Goal: Task Accomplishment & Management: Use online tool/utility

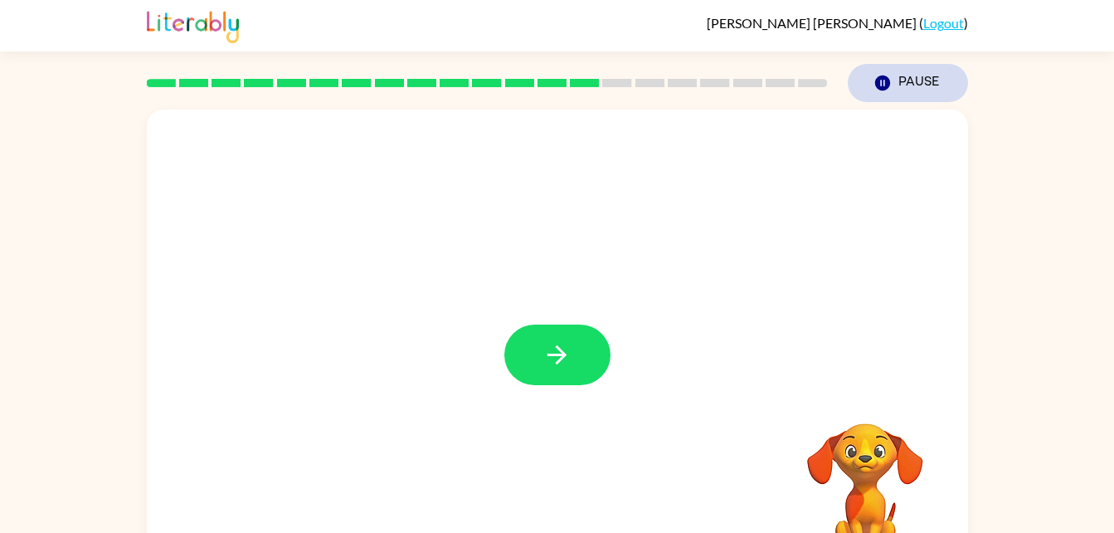
click at [926, 80] on button "Pause Pause" at bounding box center [908, 83] width 120 height 38
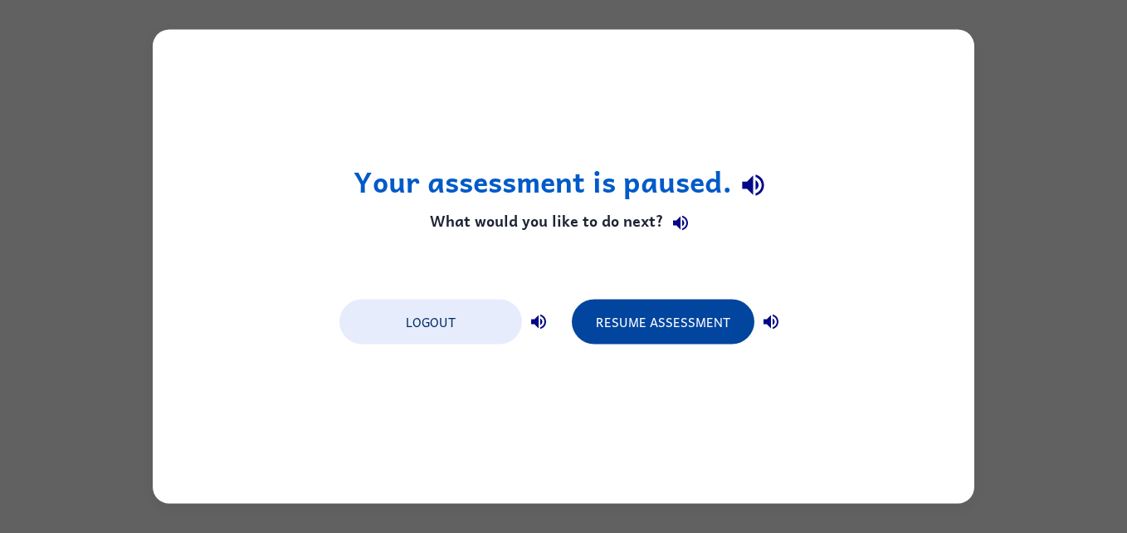
click at [691, 328] on button "Resume Assessment" at bounding box center [663, 322] width 183 height 45
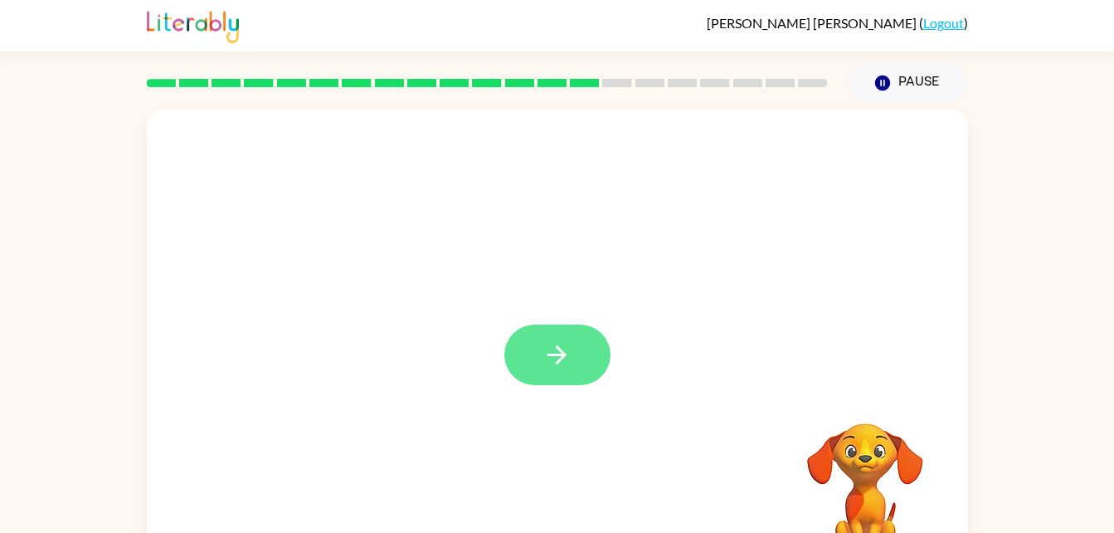
click at [537, 349] on button "button" at bounding box center [558, 354] width 106 height 61
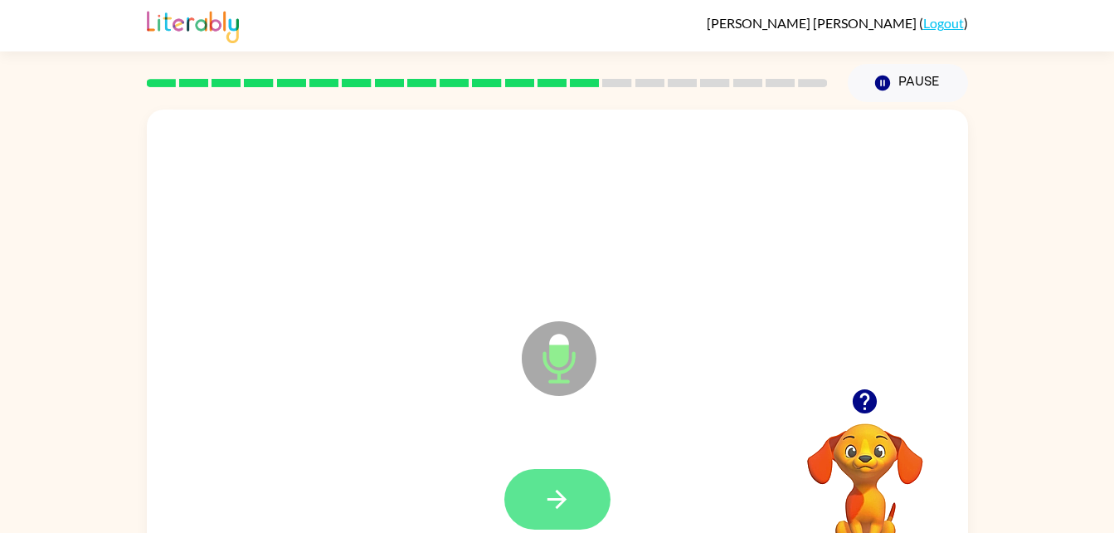
click at [551, 513] on icon "button" at bounding box center [557, 499] width 29 height 29
click at [567, 518] on button "button" at bounding box center [558, 499] width 106 height 61
click at [551, 518] on button "button" at bounding box center [558, 499] width 106 height 61
click at [541, 495] on button "button" at bounding box center [558, 499] width 106 height 61
click at [582, 495] on button "button" at bounding box center [558, 499] width 106 height 61
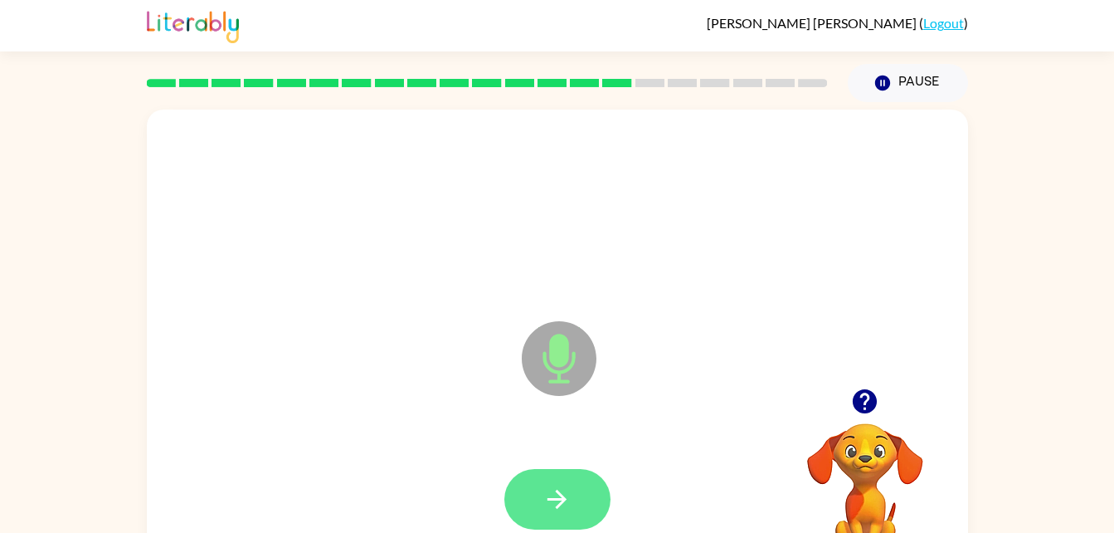
click at [548, 500] on icon "button" at bounding box center [557, 499] width 29 height 29
click at [559, 503] on div at bounding box center [558, 499] width 106 height 61
click at [548, 507] on div at bounding box center [558, 499] width 106 height 61
click at [567, 500] on icon "button" at bounding box center [557, 499] width 29 height 29
click at [558, 502] on icon "button" at bounding box center [557, 499] width 29 height 29
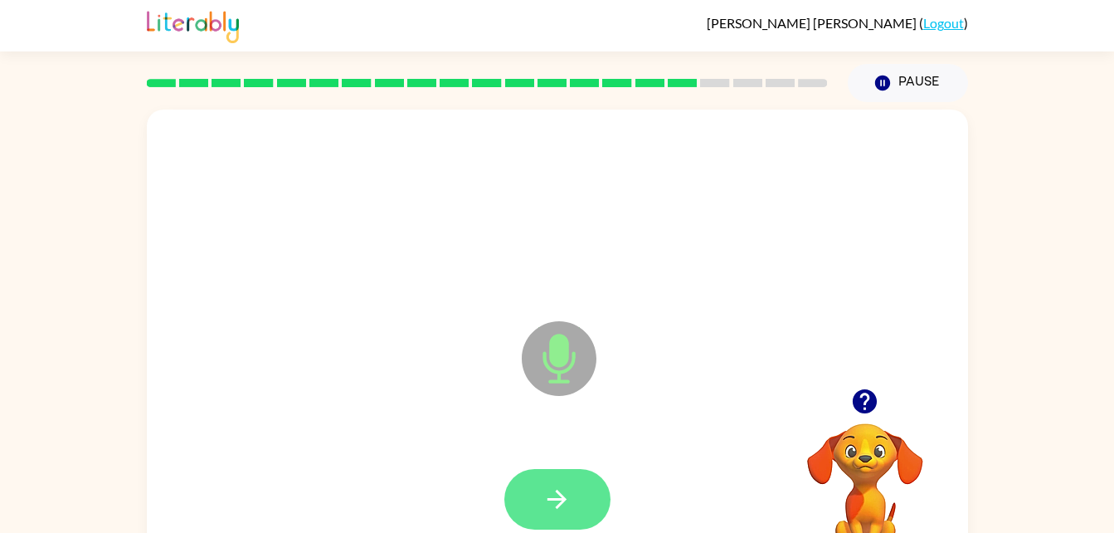
click at [552, 495] on icon "button" at bounding box center [557, 499] width 29 height 29
click at [576, 522] on button "button" at bounding box center [558, 499] width 106 height 61
click at [534, 477] on button "button" at bounding box center [558, 499] width 106 height 61
click at [542, 500] on button "button" at bounding box center [558, 499] width 106 height 61
click at [538, 504] on button "button" at bounding box center [558, 499] width 106 height 61
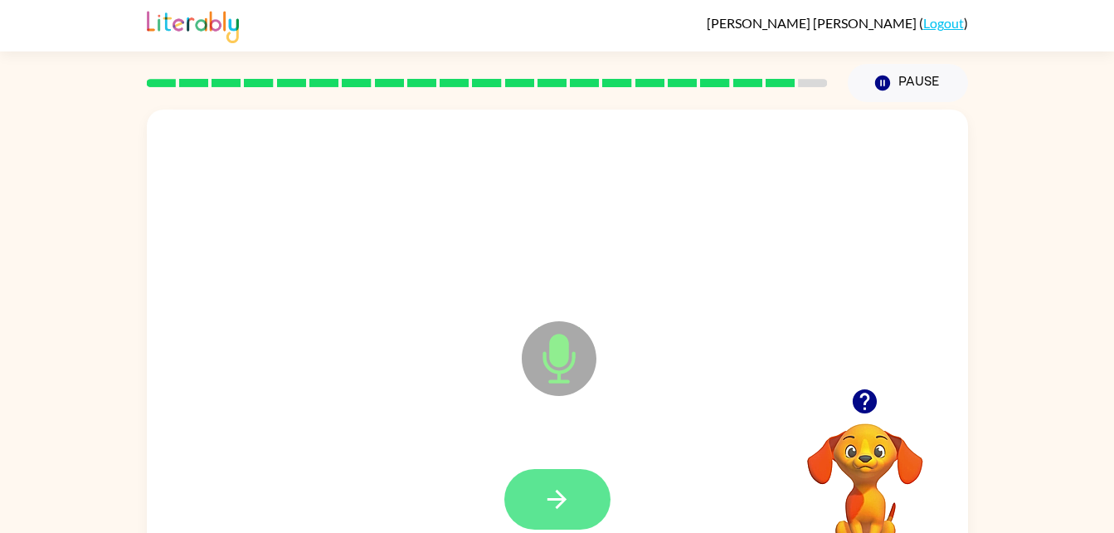
click at [539, 475] on button "button" at bounding box center [558, 499] width 106 height 61
click at [873, 428] on video "Your browser must support playing .mp4 files to use Literably. Please try using…" at bounding box center [865, 480] width 166 height 166
click at [857, 403] on icon "button" at bounding box center [865, 401] width 24 height 24
click at [563, 506] on icon "button" at bounding box center [557, 499] width 29 height 29
